Goal: Task Accomplishment & Management: Manage account settings

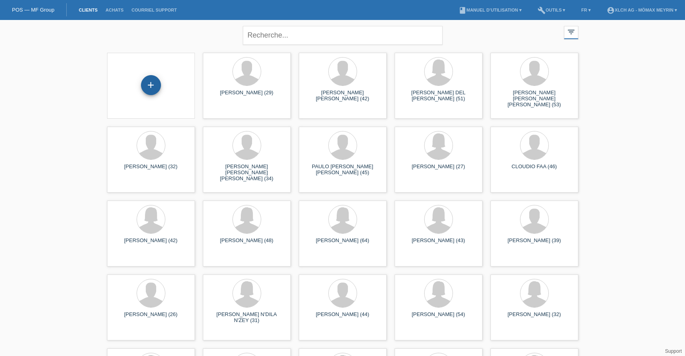
click at [153, 88] on div "+" at bounding box center [151, 85] width 20 height 20
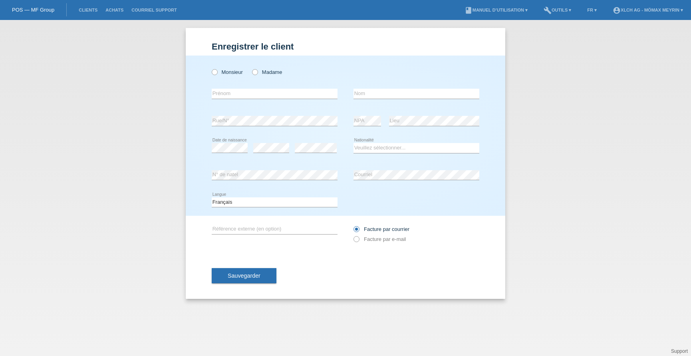
drag, startPoint x: 255, startPoint y: 71, endPoint x: 248, endPoint y: 76, distance: 8.1
click at [251, 68] on icon at bounding box center [251, 68] width 0 height 0
click at [256, 71] on input "Madame" at bounding box center [254, 71] width 5 height 5
radio input "true"
click at [243, 95] on input "text" at bounding box center [275, 94] width 126 height 10
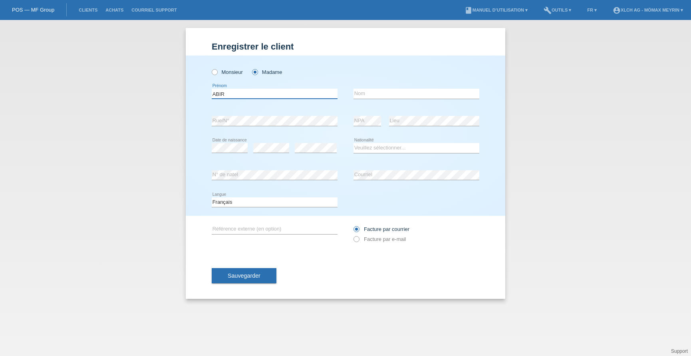
type input "ABIR"
click at [445, 93] on input "text" at bounding box center [416, 94] width 126 height 10
type input "[PERSON_NAME]"
click at [380, 148] on select "Veuillez sélectionner... Suisse Allemagne Autriche Liechtenstein ------------ A…" at bounding box center [416, 148] width 126 height 10
select select "CH"
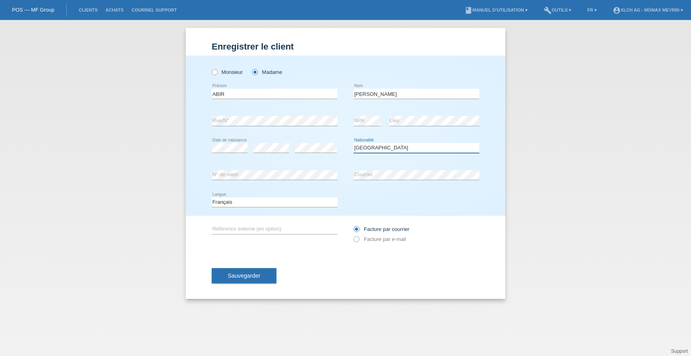
click at [353, 143] on select "Veuillez sélectionner... Suisse Allemagne Autriche Liechtenstein ------------ A…" at bounding box center [416, 148] width 126 height 10
click at [256, 278] on span "Sauvegarder" at bounding box center [244, 275] width 33 height 6
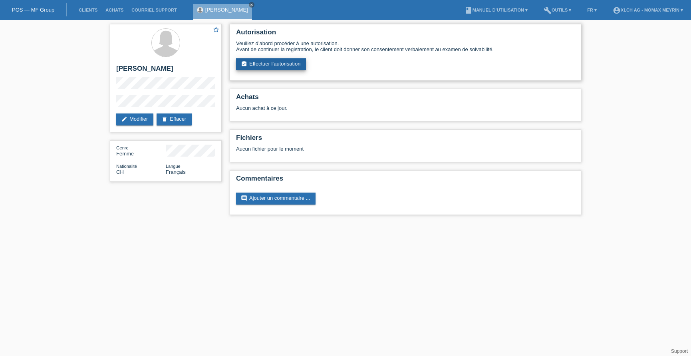
click at [289, 62] on link "assignment_turned_in Effectuer l’autorisation" at bounding box center [271, 64] width 70 height 12
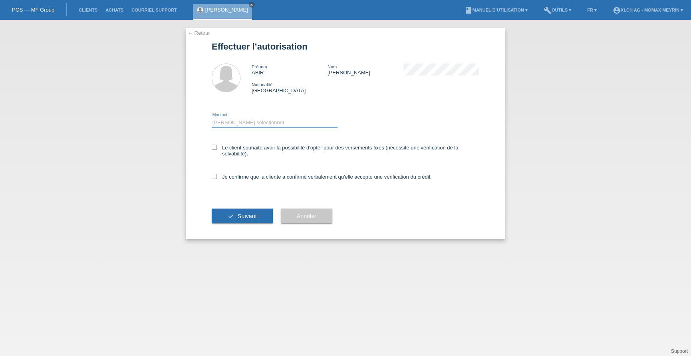
click at [236, 122] on select "Veuillez sélectionner CHF 1.00 - CHF 499.00 CHF 500.00 - CHF 1'999.00 CHF 2'000…" at bounding box center [275, 123] width 126 height 10
select select "2"
click at [212, 118] on select "Veuillez sélectionner CHF 1.00 - CHF 499.00 CHF 500.00 - CHF 1'999.00 CHF 2'000…" at bounding box center [275, 123] width 126 height 10
click at [216, 175] on icon at bounding box center [214, 176] width 5 height 5
click at [216, 175] on input "Je confirme que la cliente a confirmé verbalement qu'elle accepte une vérificat…" at bounding box center [214, 176] width 5 height 5
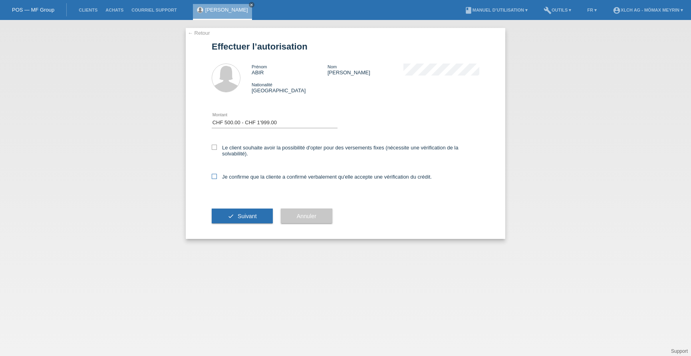
checkbox input "true"
click at [228, 214] on icon "check" at bounding box center [231, 216] width 6 height 6
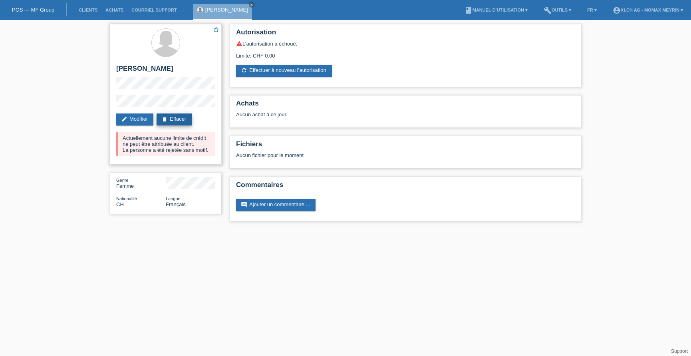
click at [169, 119] on link "delete Effacer" at bounding box center [174, 119] width 35 height 12
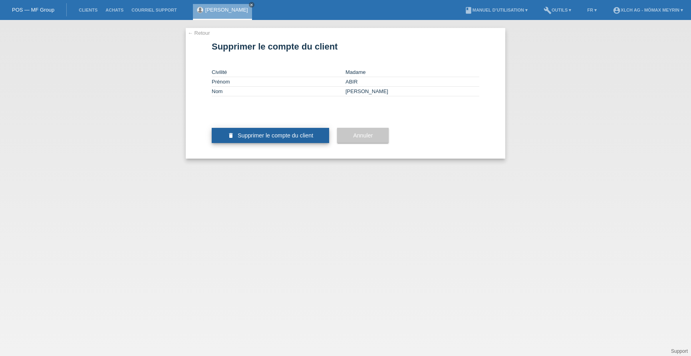
click at [276, 143] on button "delete Supprimer le compte du client" at bounding box center [270, 135] width 117 height 15
